Goal: Book appointment/travel/reservation

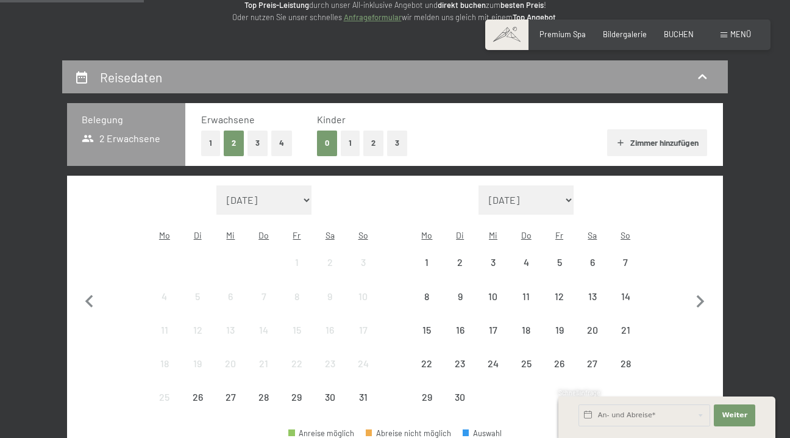
scroll to position [205, 0]
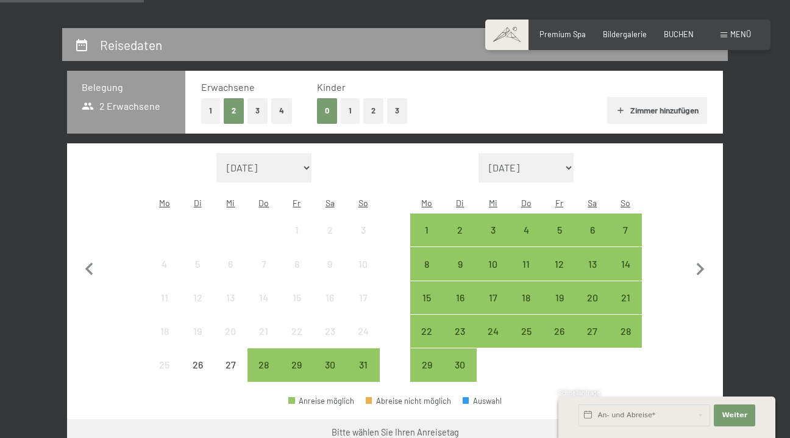
click at [348, 112] on button "1" at bounding box center [350, 110] width 19 height 25
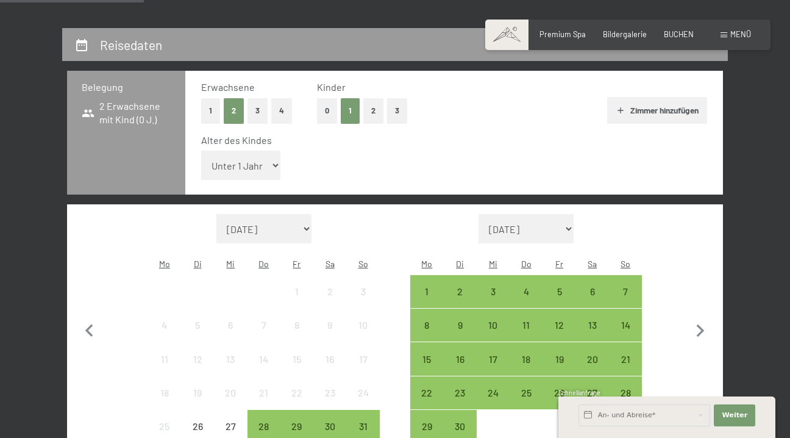
select select "6"
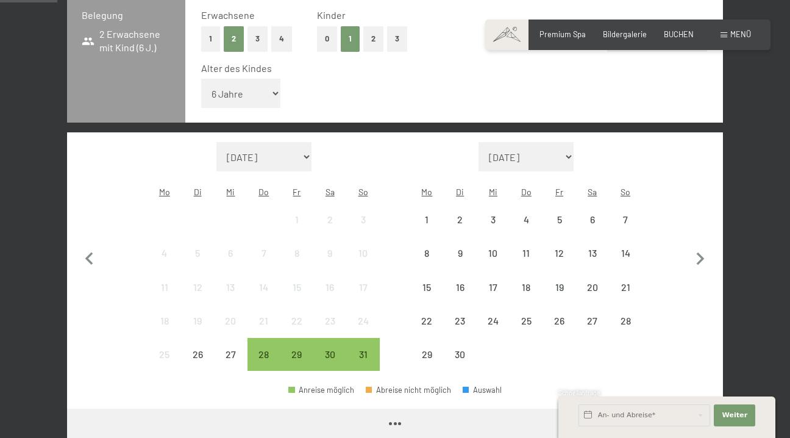
scroll to position [308, 0]
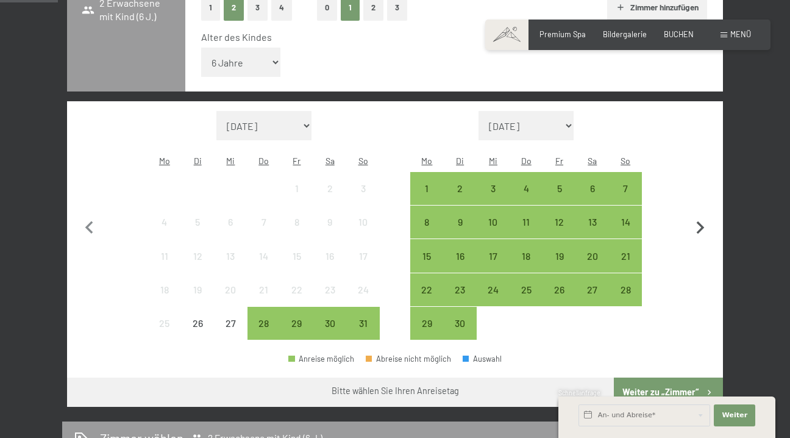
click at [701, 215] on icon "button" at bounding box center [701, 228] width 26 height 26
select select "[DATE]"
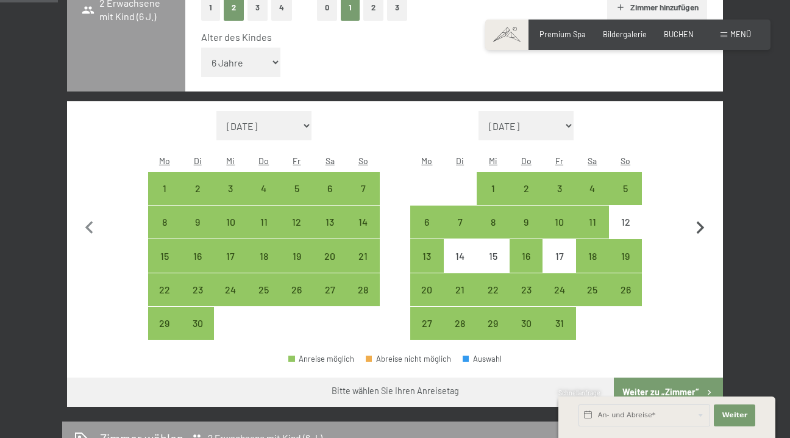
click at [701, 215] on icon "button" at bounding box center [701, 228] width 26 height 26
select select "[DATE]"
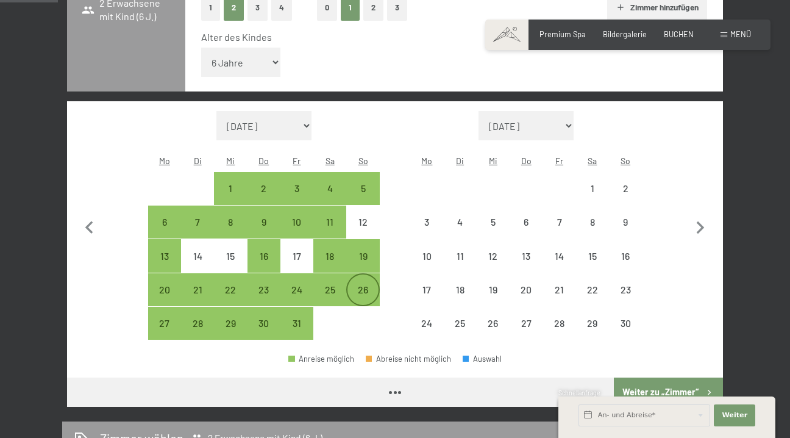
select select "[DATE]"
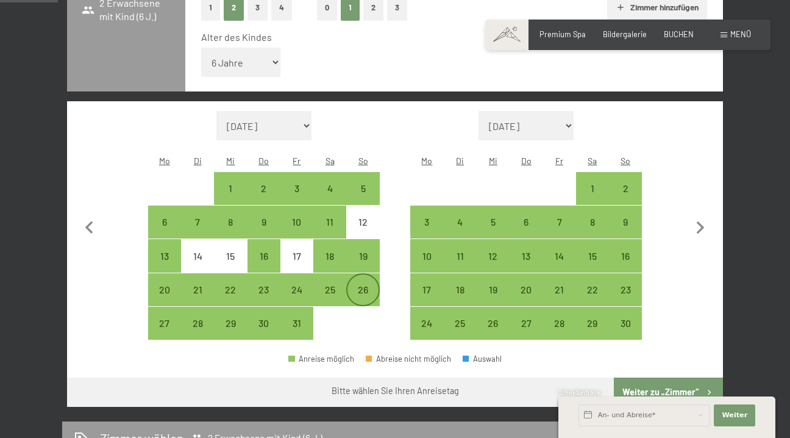
click at [362, 285] on div "26" at bounding box center [363, 300] width 30 height 30
select select "[DATE]"
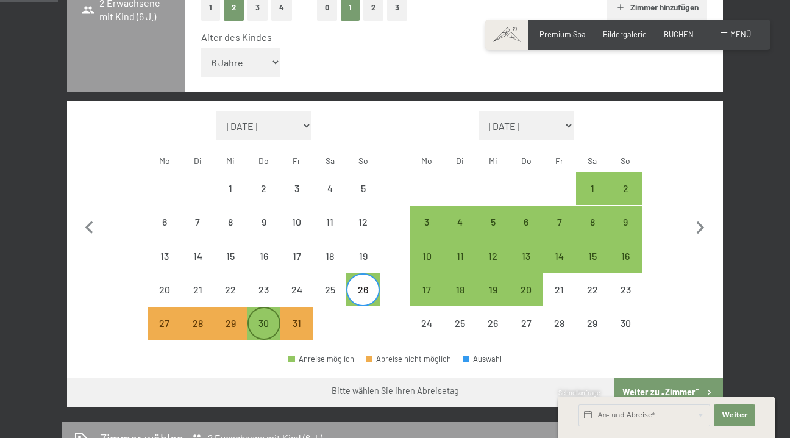
click at [265, 318] on div "30" at bounding box center [264, 333] width 30 height 30
select select "[DATE]"
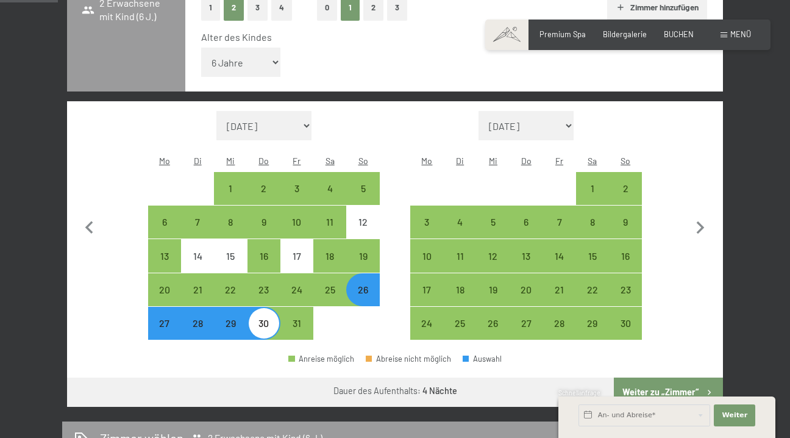
click at [636, 377] on button "Weiter zu „Zimmer“" at bounding box center [668, 391] width 109 height 29
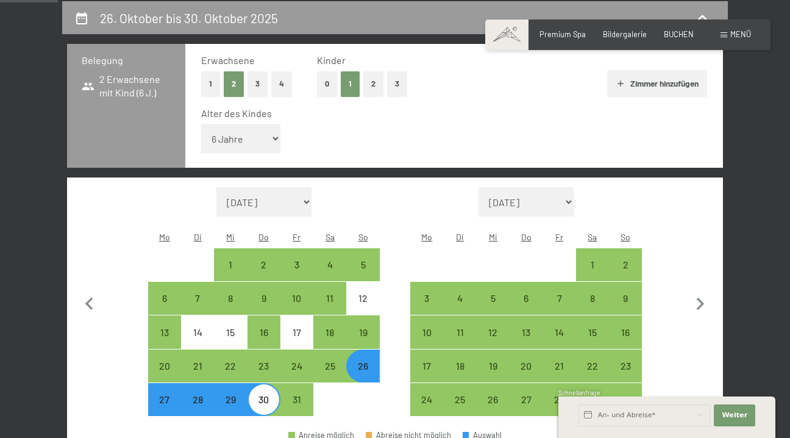
select select "[DATE]"
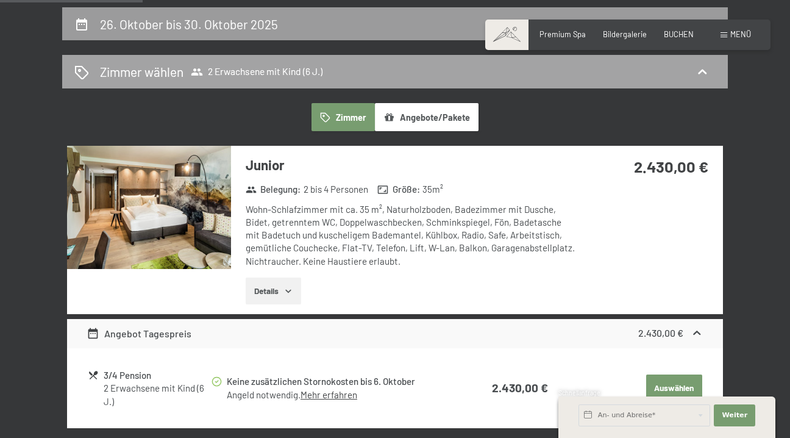
scroll to position [227, 0]
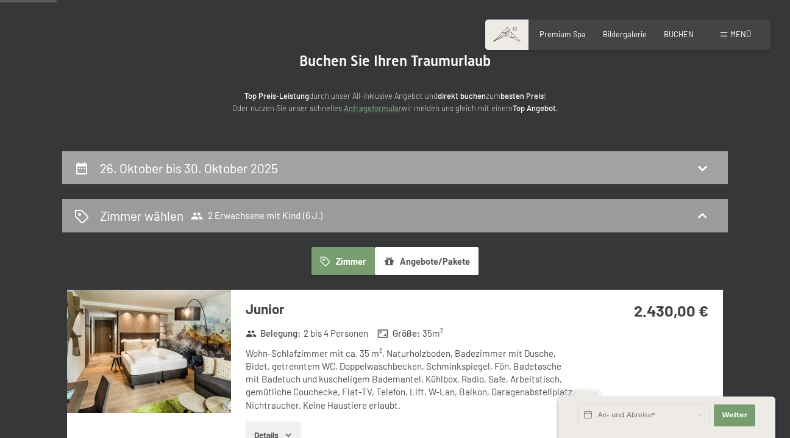
click at [240, 174] on h2 "26. Oktober bis 30. Oktober 2025" at bounding box center [189, 167] width 178 height 15
select select "6"
select select "[DATE]"
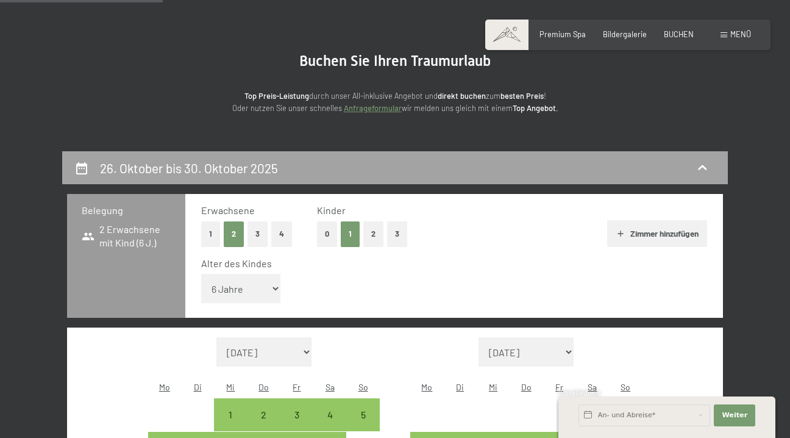
scroll to position [232, 0]
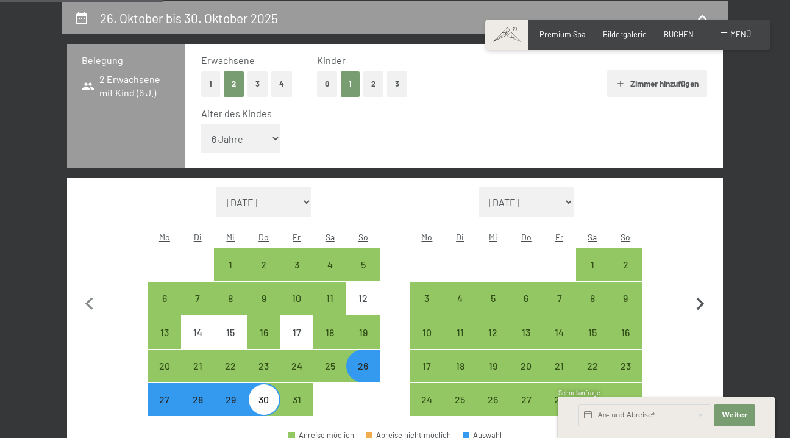
click at [699, 298] on icon "button" at bounding box center [701, 304] width 8 height 13
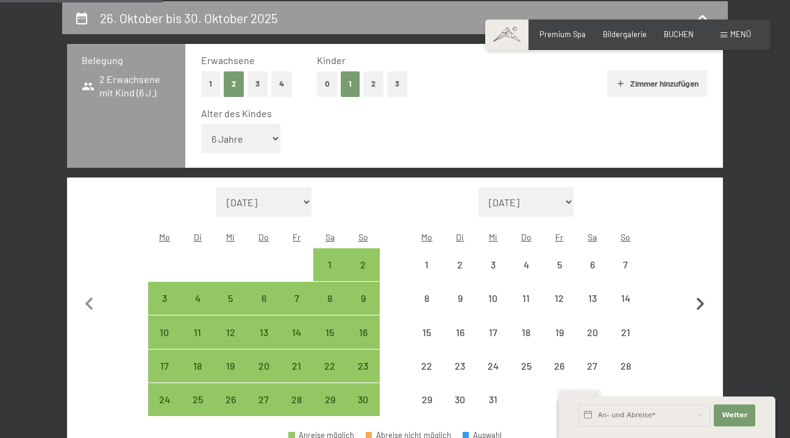
select select "[DATE]"
click at [699, 298] on icon "button" at bounding box center [701, 304] width 8 height 13
select select "[DATE]"
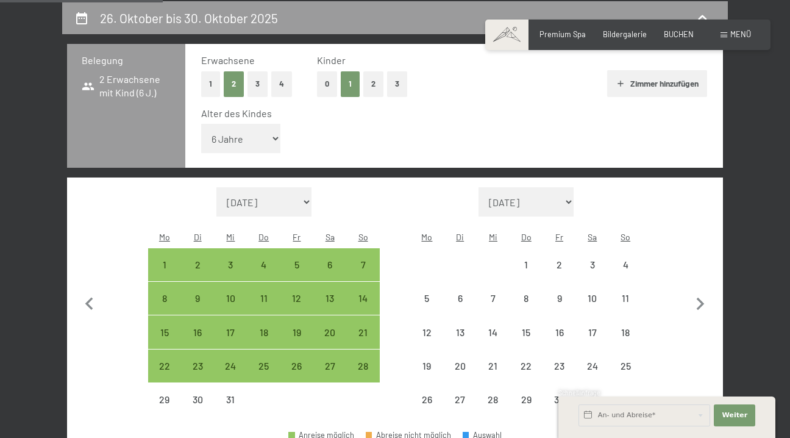
select select "[DATE]"
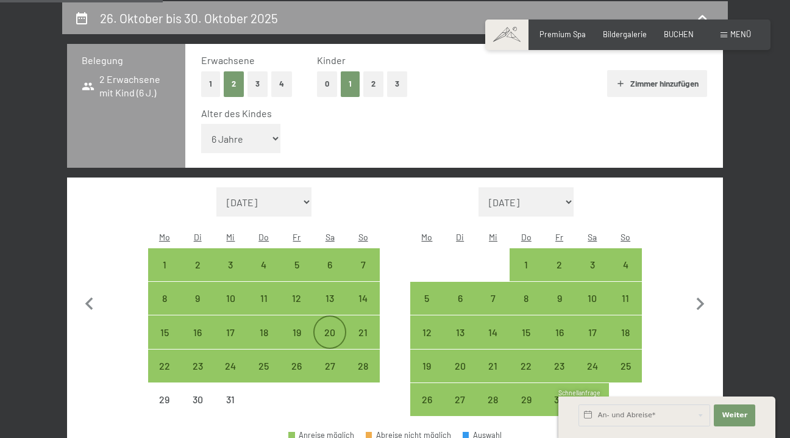
click at [328, 327] on div "20" at bounding box center [330, 342] width 30 height 30
select select "[DATE]"
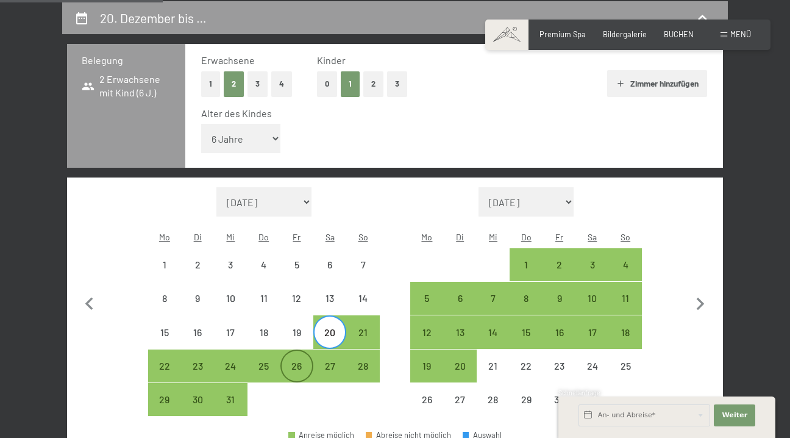
click at [287, 361] on div "26" at bounding box center [297, 376] width 30 height 30
select select "[DATE]"
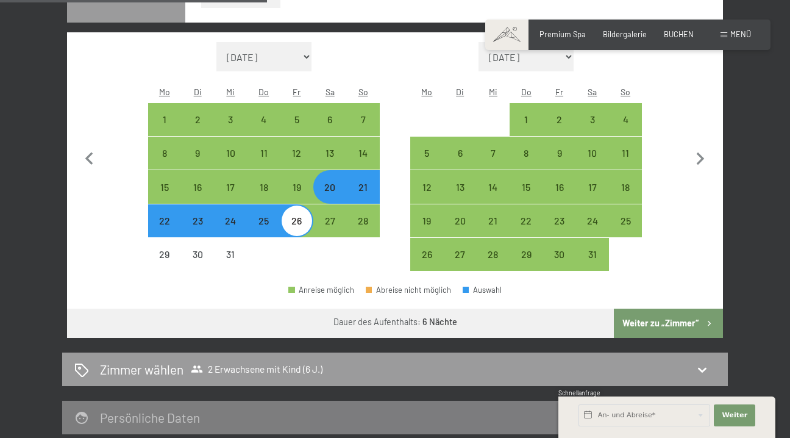
click at [682, 309] on button "Weiter zu „Zimmer“" at bounding box center [668, 323] width 109 height 29
select select "[DATE]"
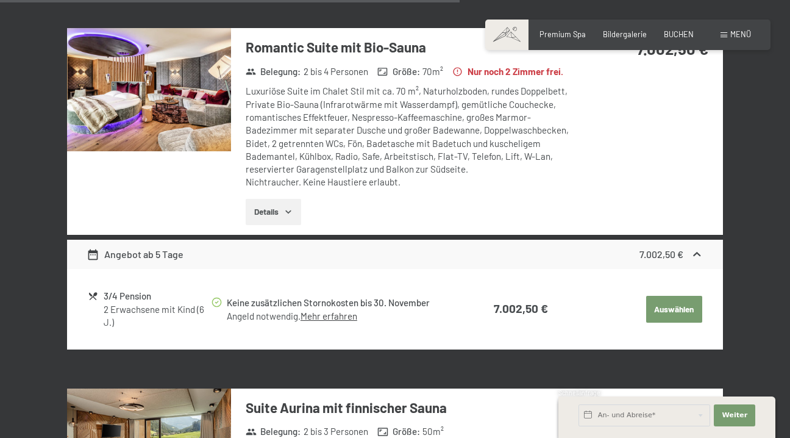
scroll to position [2525, 0]
